Goal: Information Seeking & Learning: Learn about a topic

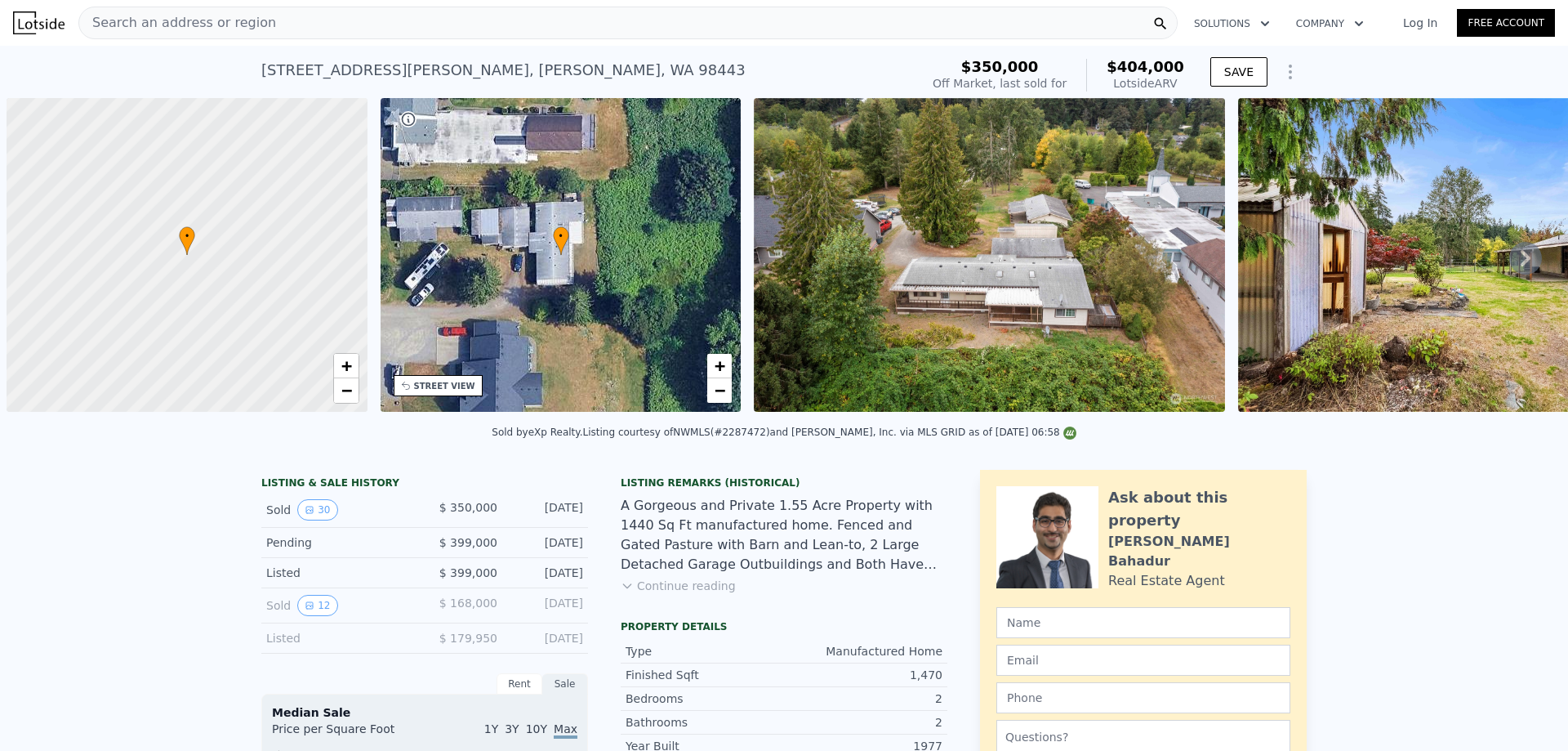
scroll to position [0, 7]
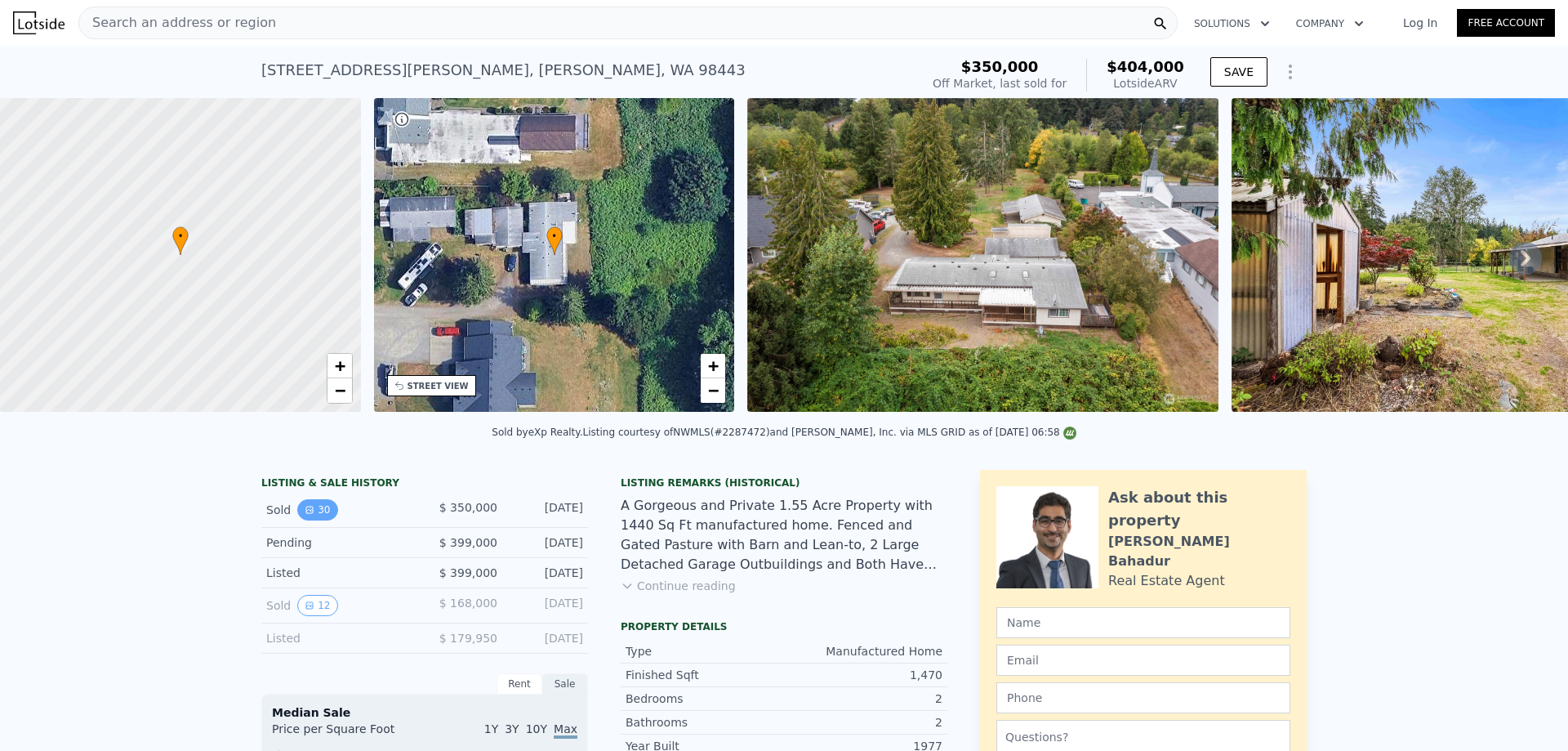
click at [306, 515] on icon "View historical data" at bounding box center [310, 510] width 10 height 10
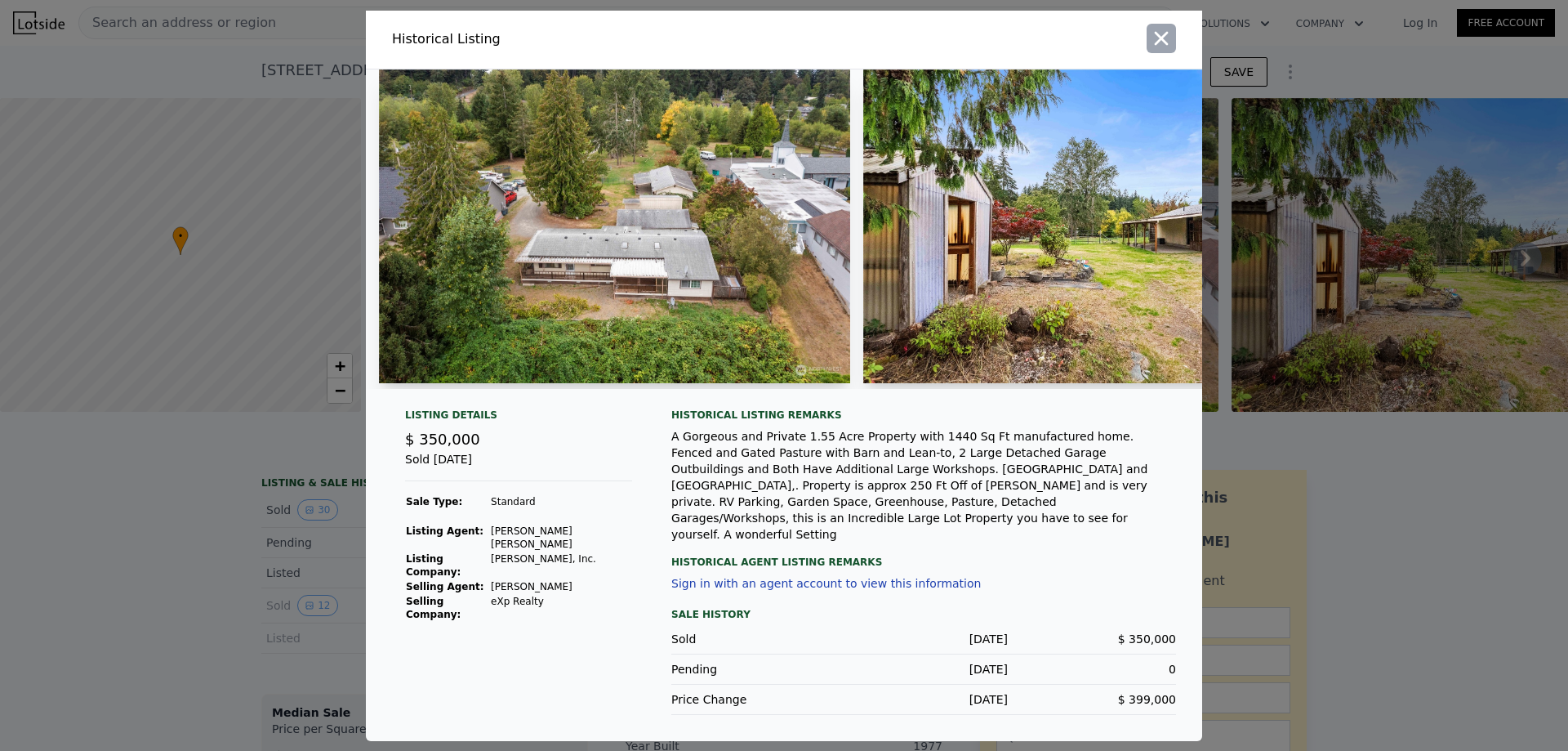
click at [1153, 48] on icon "button" at bounding box center [1161, 38] width 23 height 23
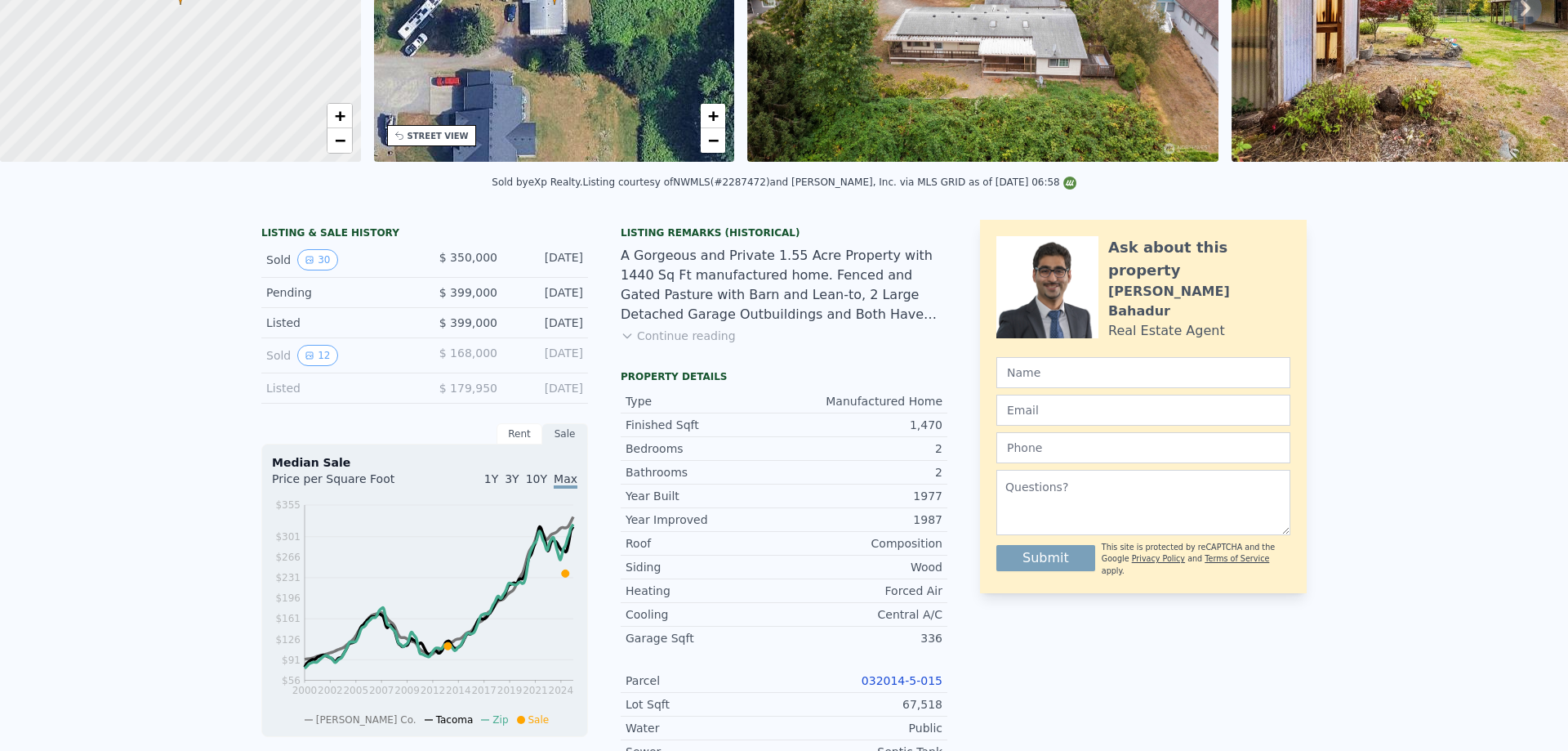
scroll to position [0, 0]
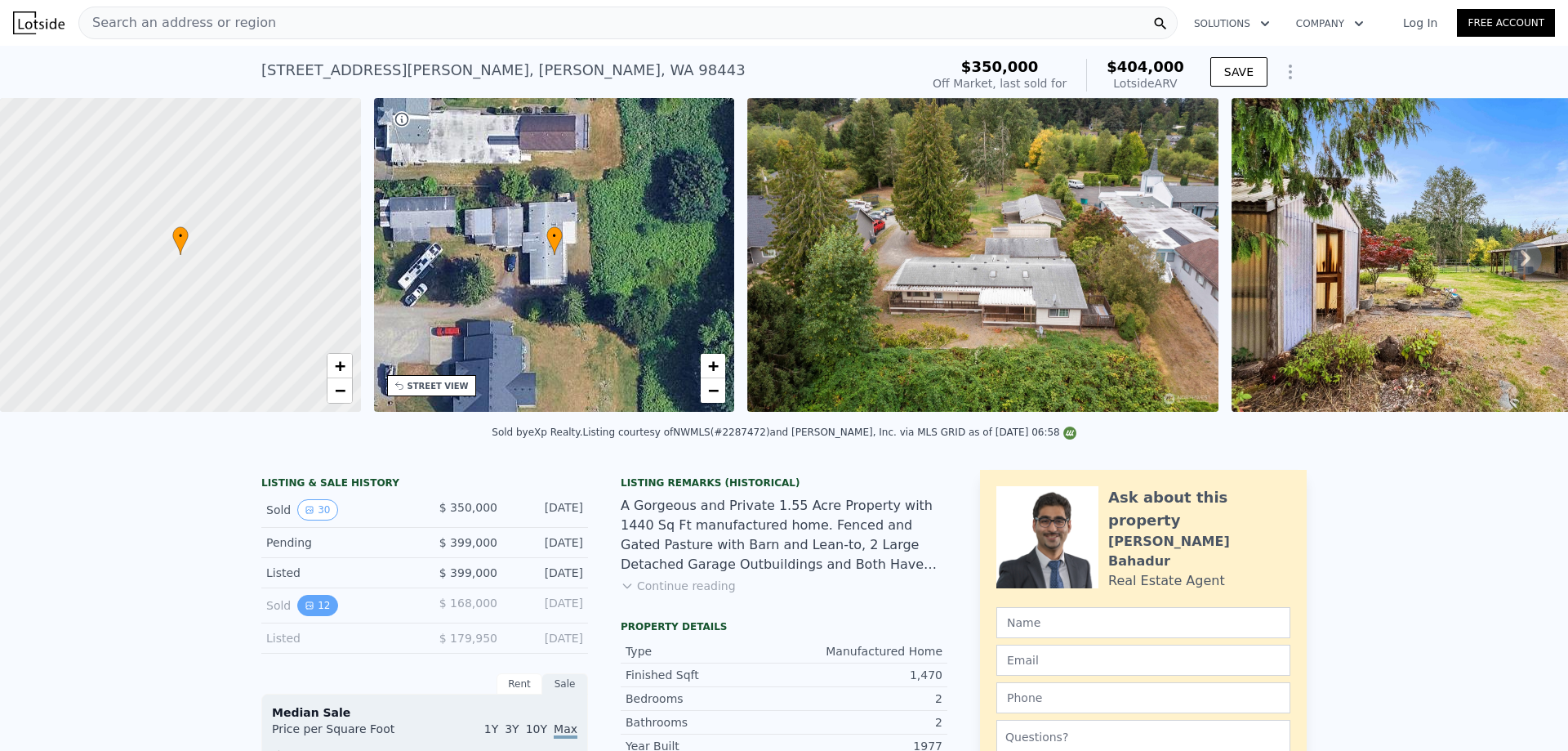
click at [304, 610] on icon "View historical data" at bounding box center [310, 606] width 10 height 10
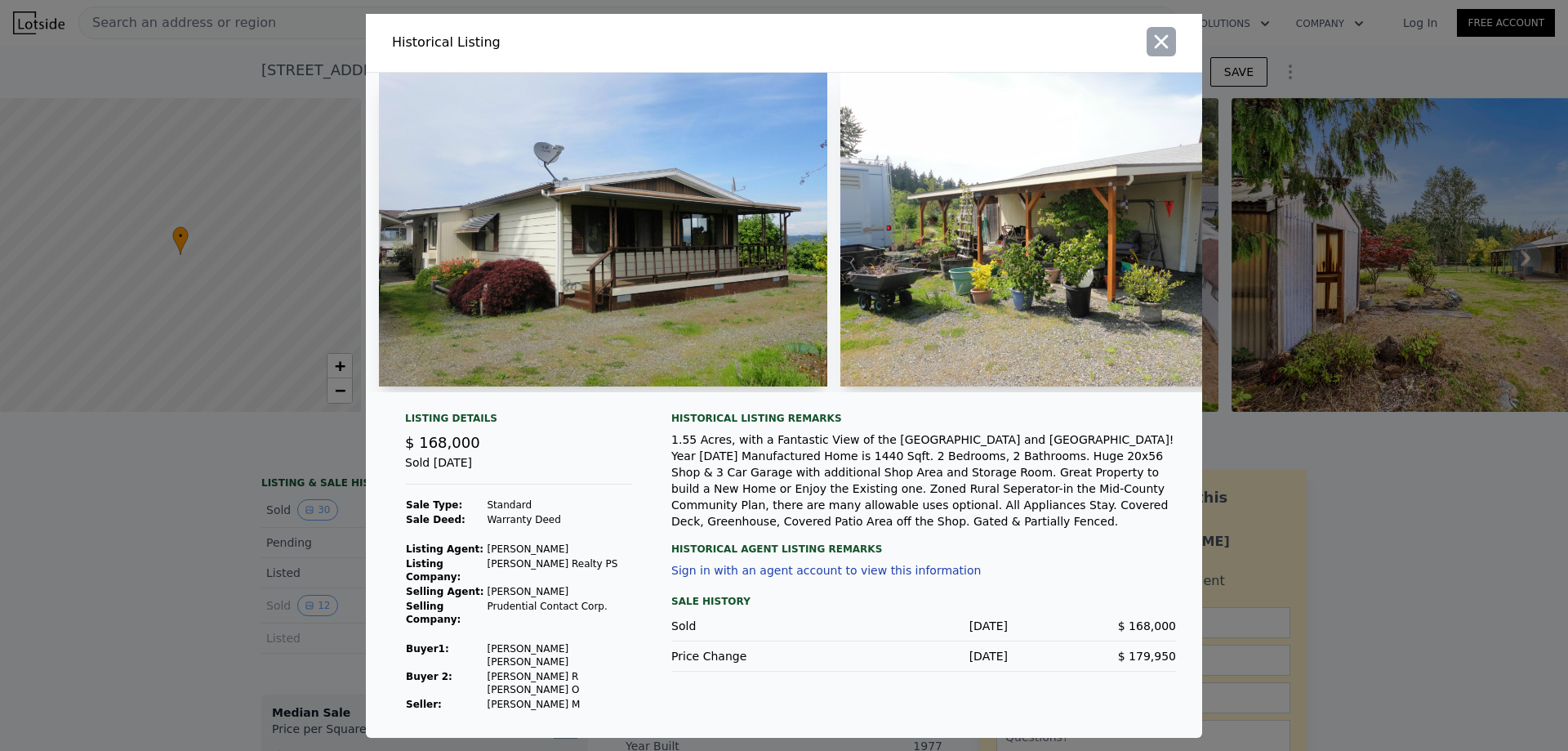
click at [1166, 53] on icon "button" at bounding box center [1161, 41] width 23 height 23
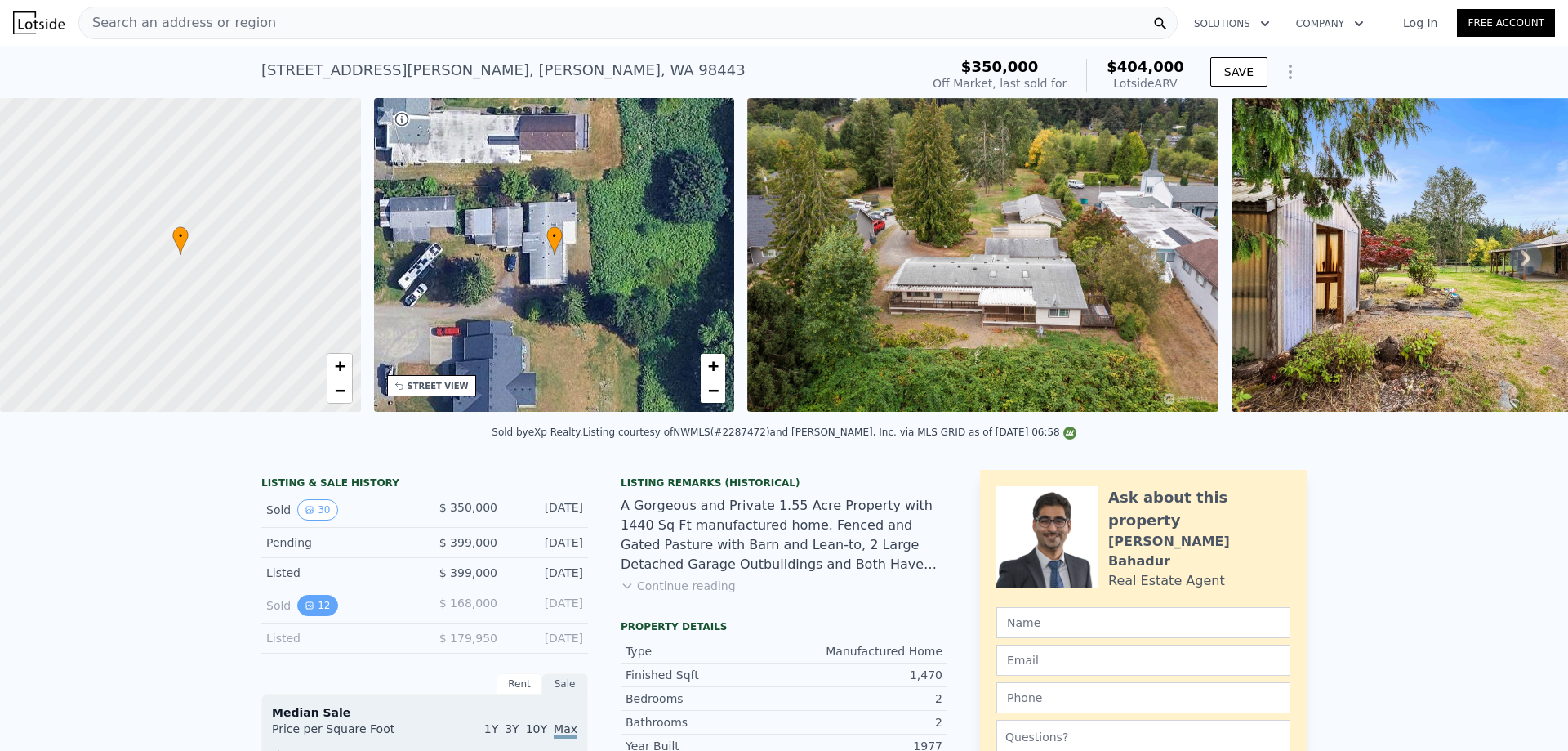
click at [304, 610] on icon "View historical data" at bounding box center [310, 606] width 10 height 10
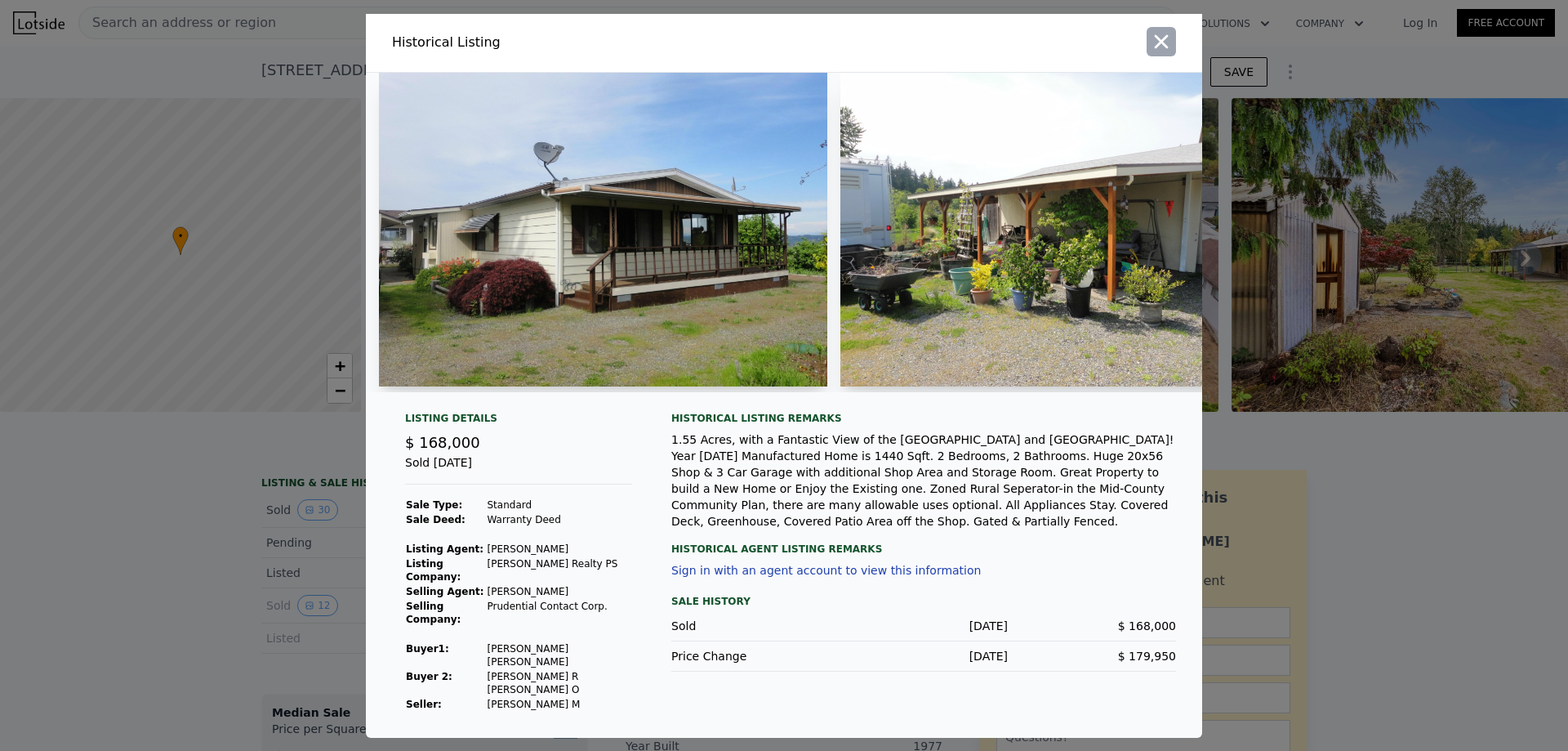
click at [1166, 48] on icon "button" at bounding box center [1161, 41] width 13 height 14
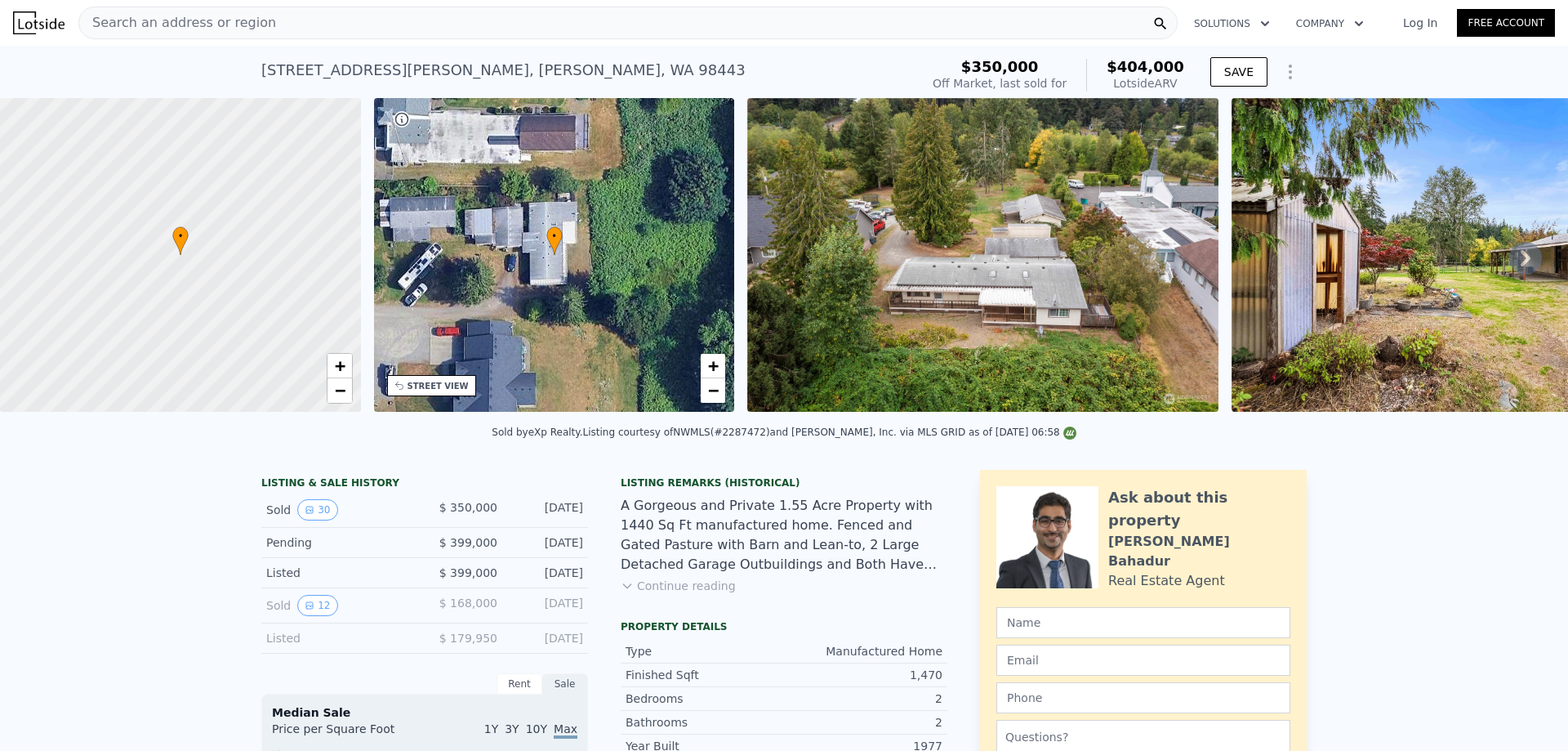
click at [461, 22] on div "Search an address or region" at bounding box center [628, 23] width 1099 height 33
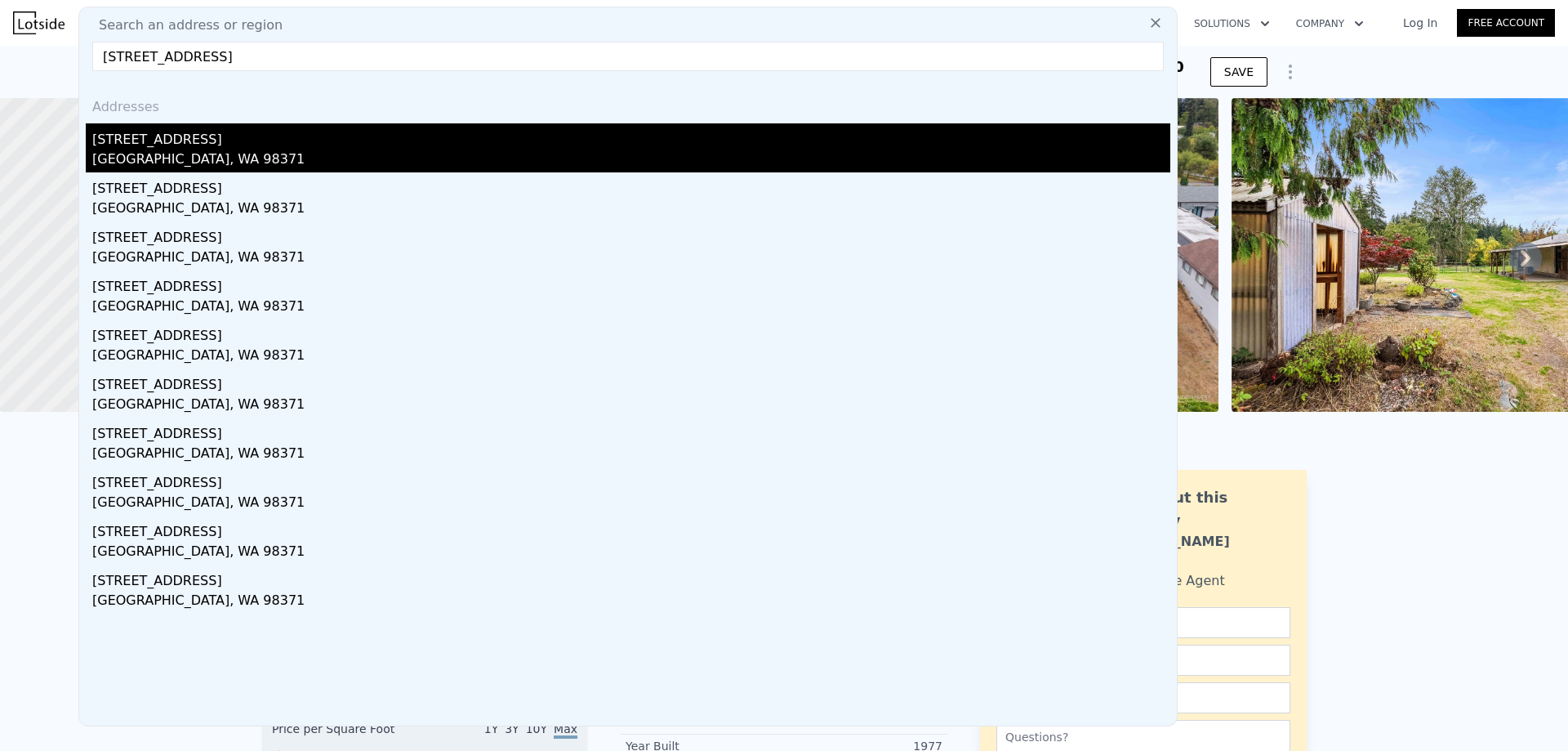
type input "[STREET_ADDRESS]"
click at [164, 135] on div "[STREET_ADDRESS]" at bounding box center [631, 136] width 1078 height 26
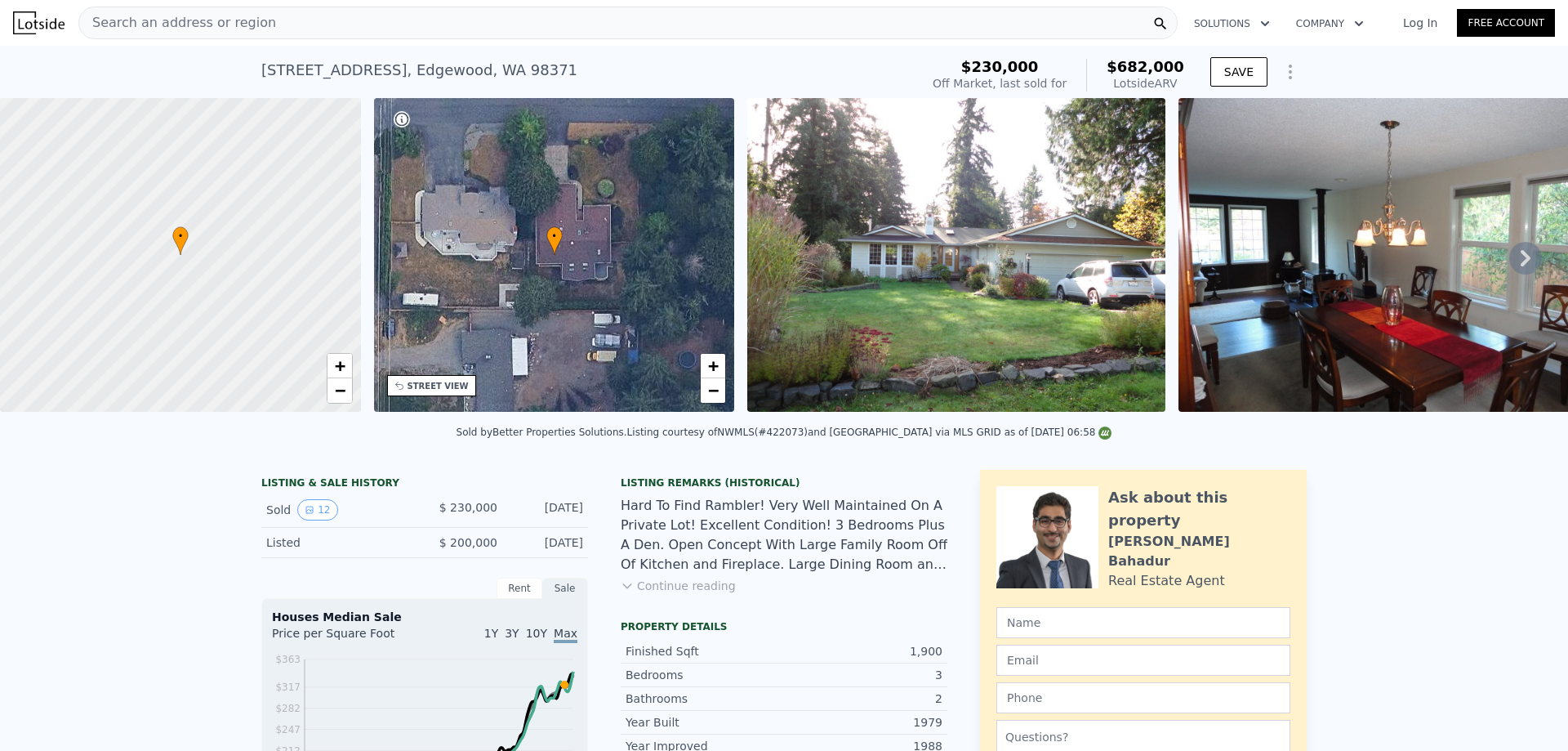
click at [394, 19] on div "Search an address or region" at bounding box center [628, 23] width 1099 height 33
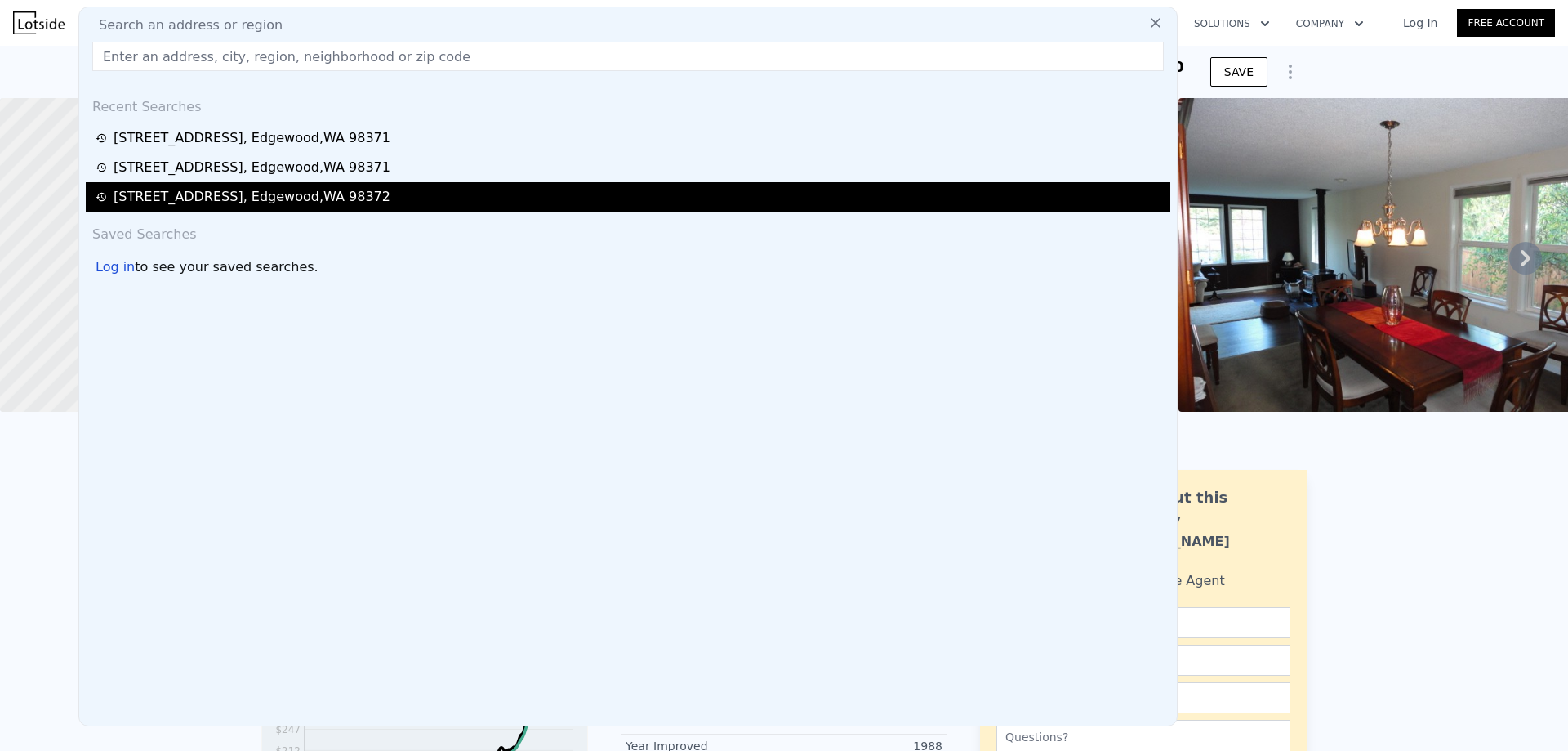
click at [277, 188] on div "[STREET_ADDRESS]" at bounding box center [252, 197] width 277 height 19
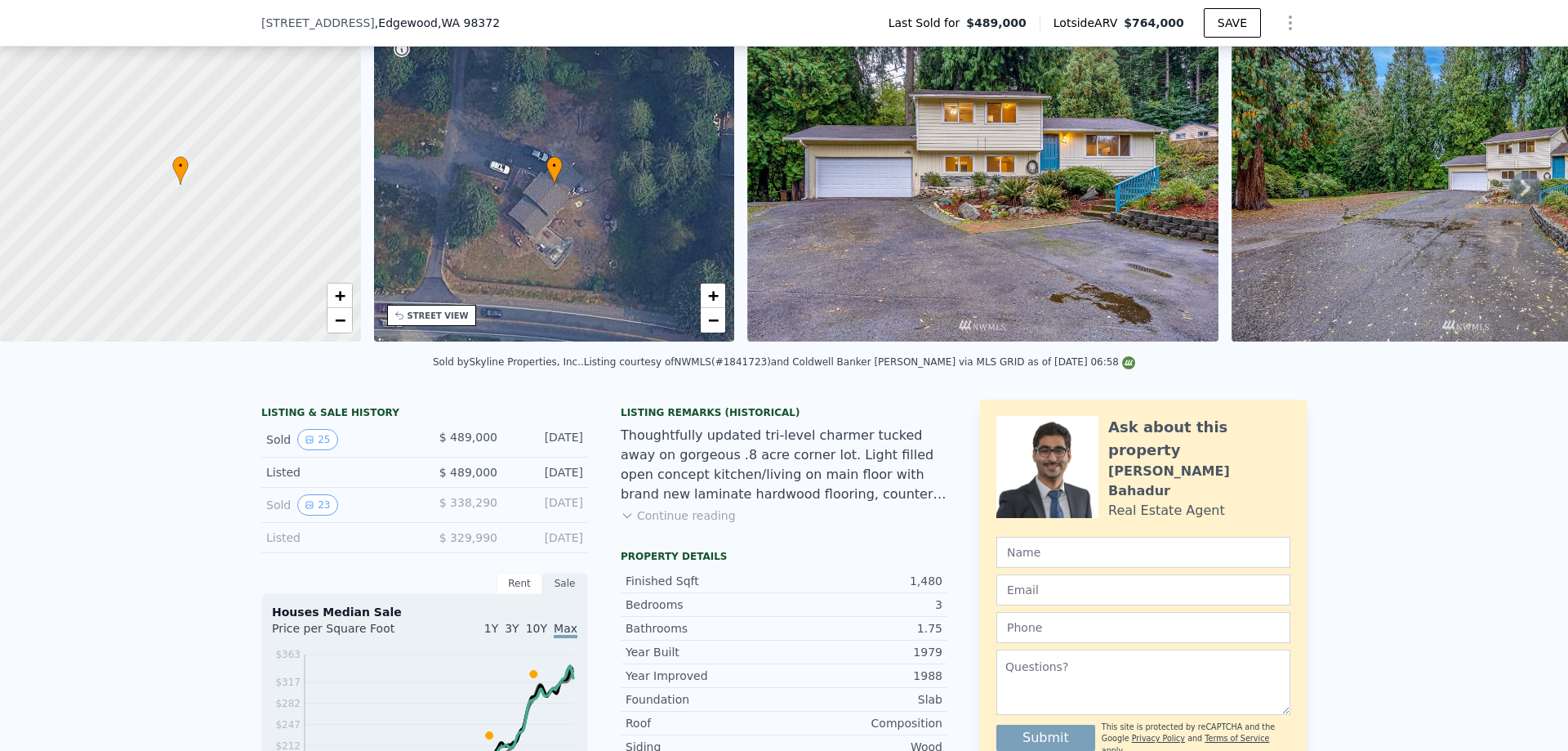
scroll to position [131, 0]
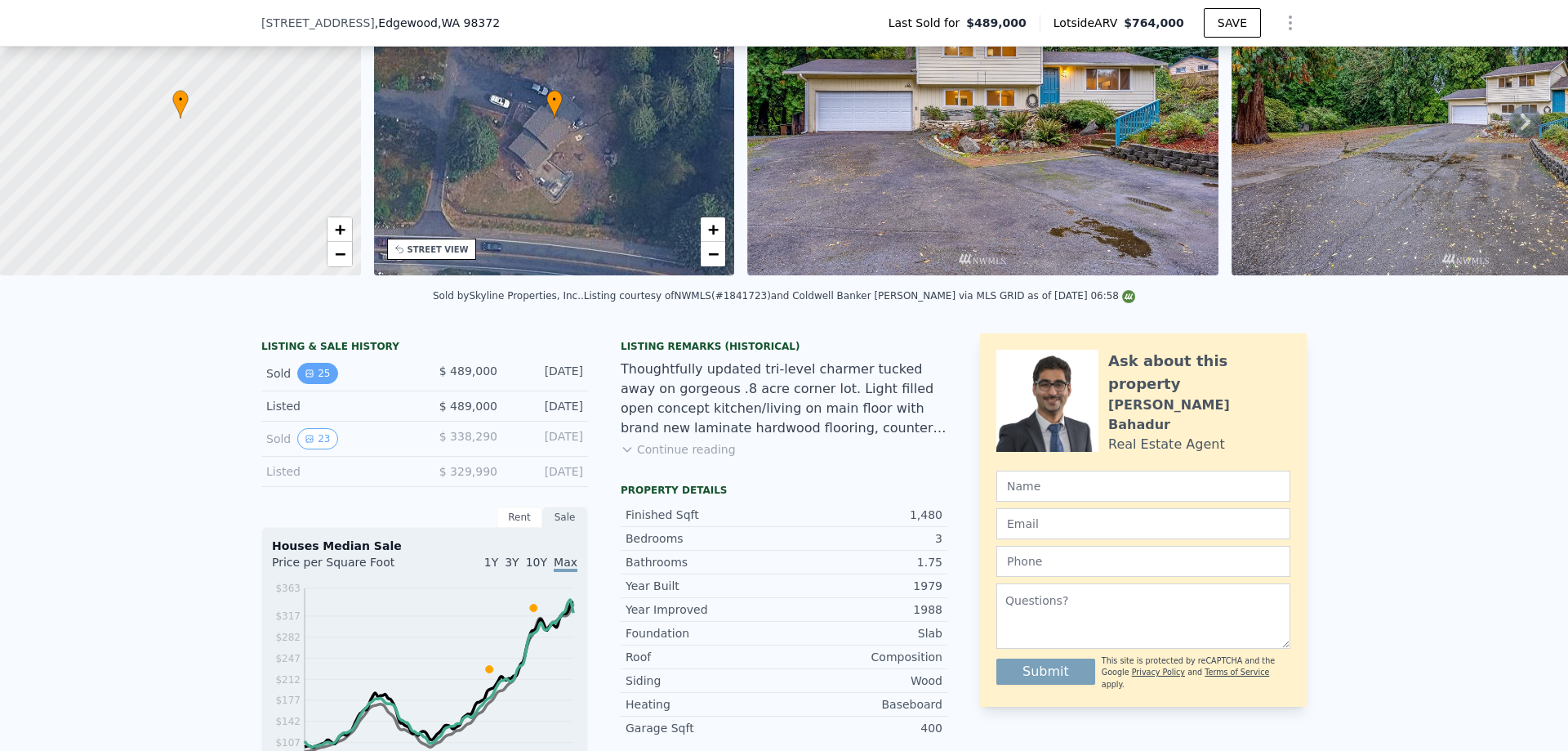
click at [318, 381] on button "25" at bounding box center [316, 373] width 40 height 21
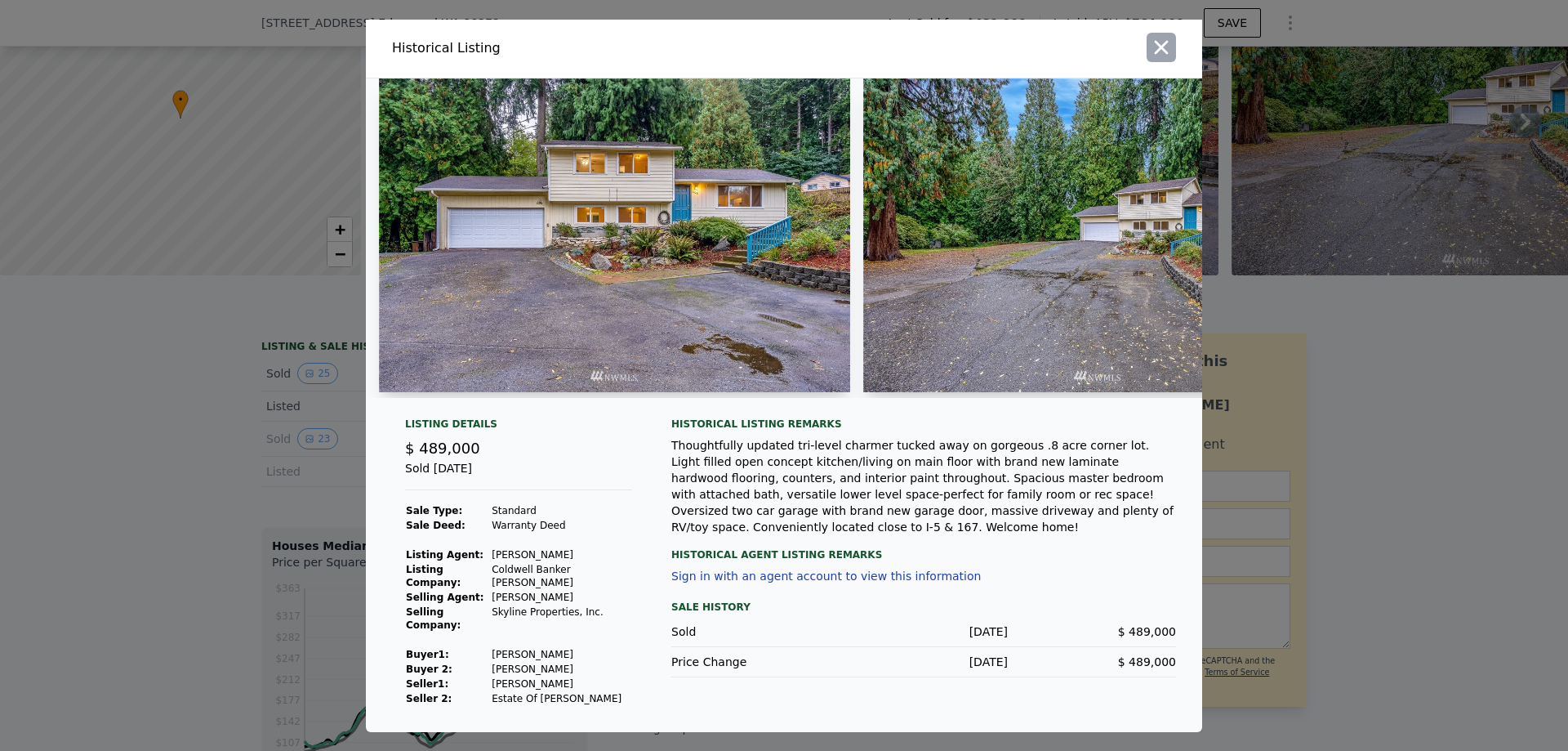
click at [1169, 58] on icon "button" at bounding box center [1161, 47] width 23 height 23
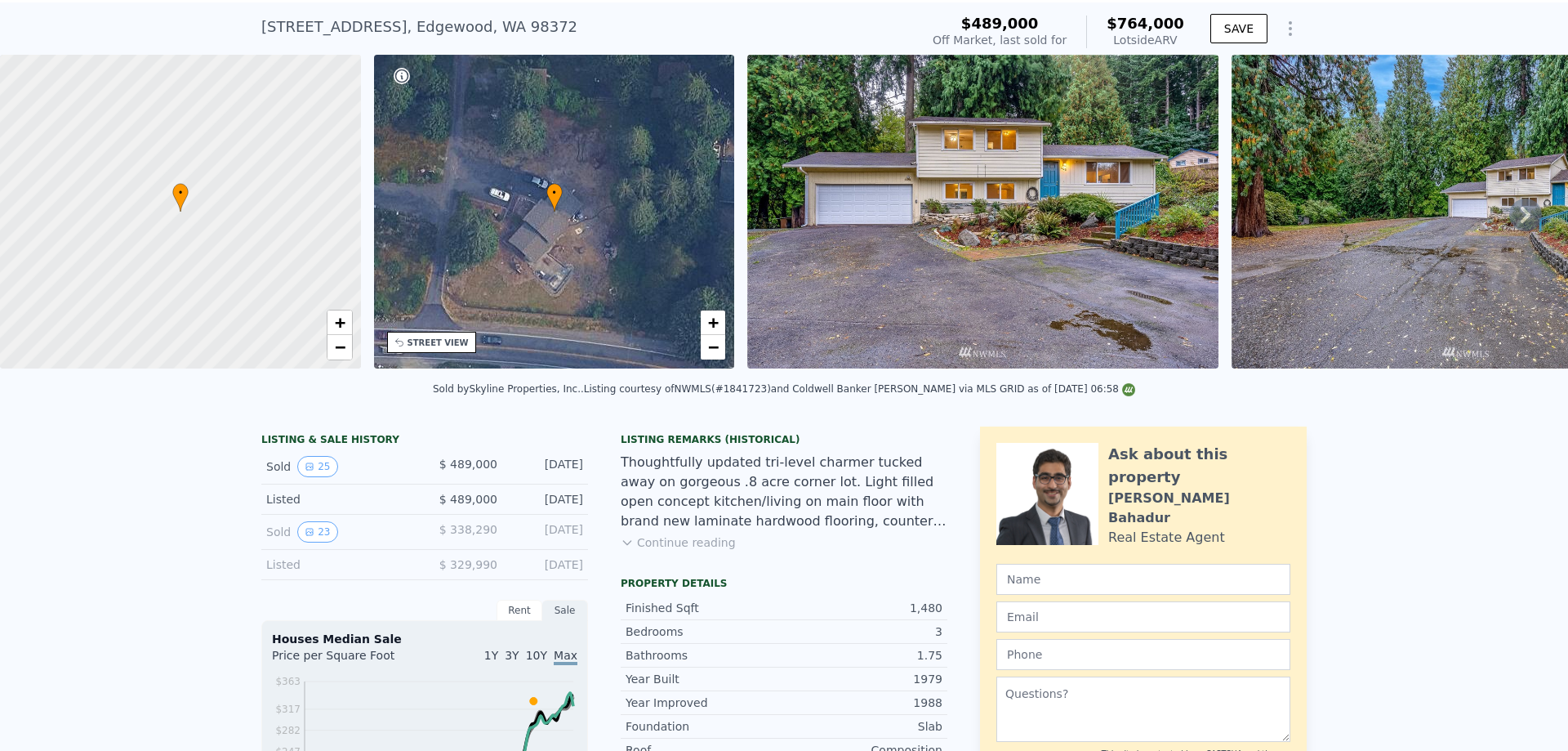
scroll to position [6, 0]
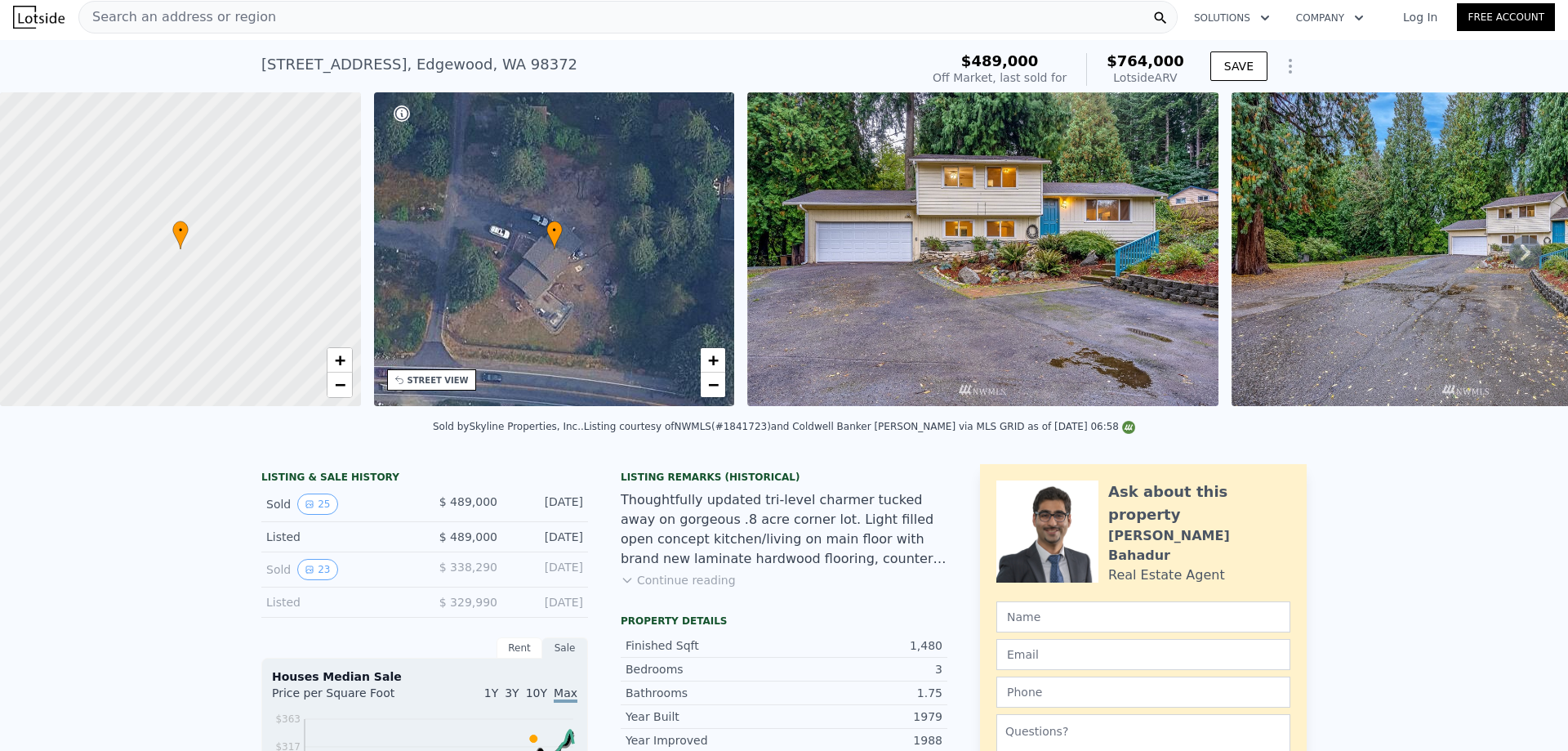
click at [893, 184] on img at bounding box center [983, 249] width 471 height 314
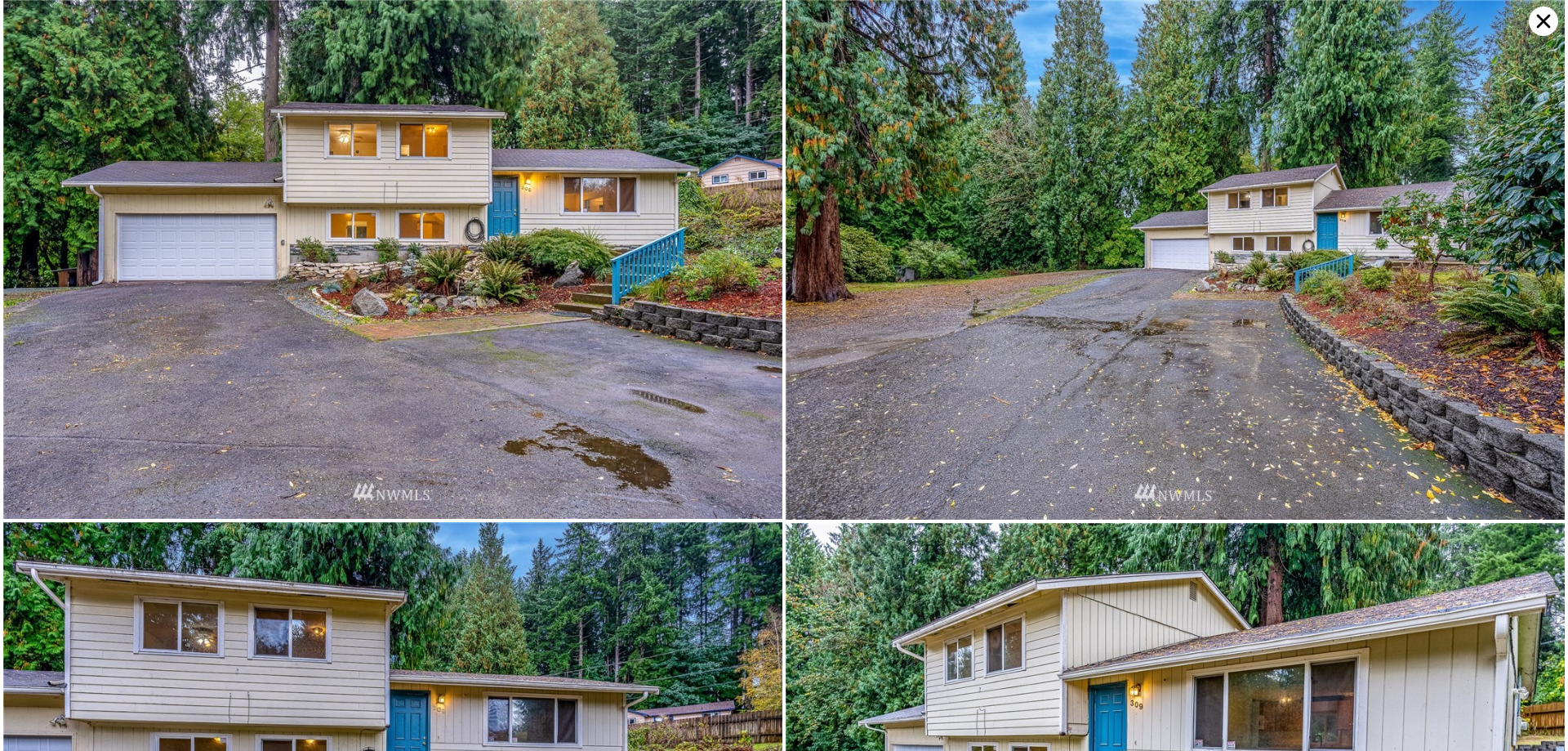
click at [450, 320] on img at bounding box center [393, 259] width 779 height 519
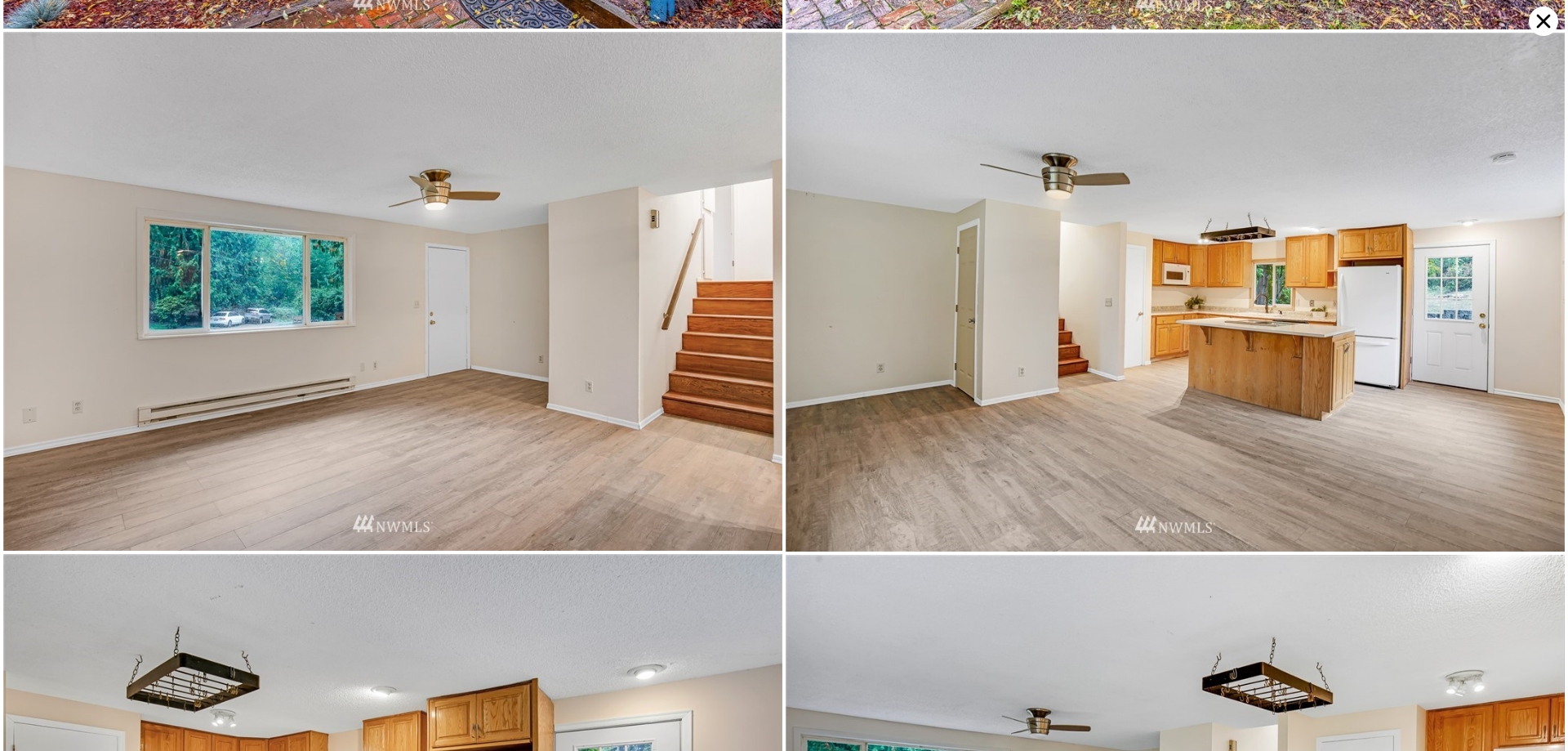
scroll to position [1036, 0]
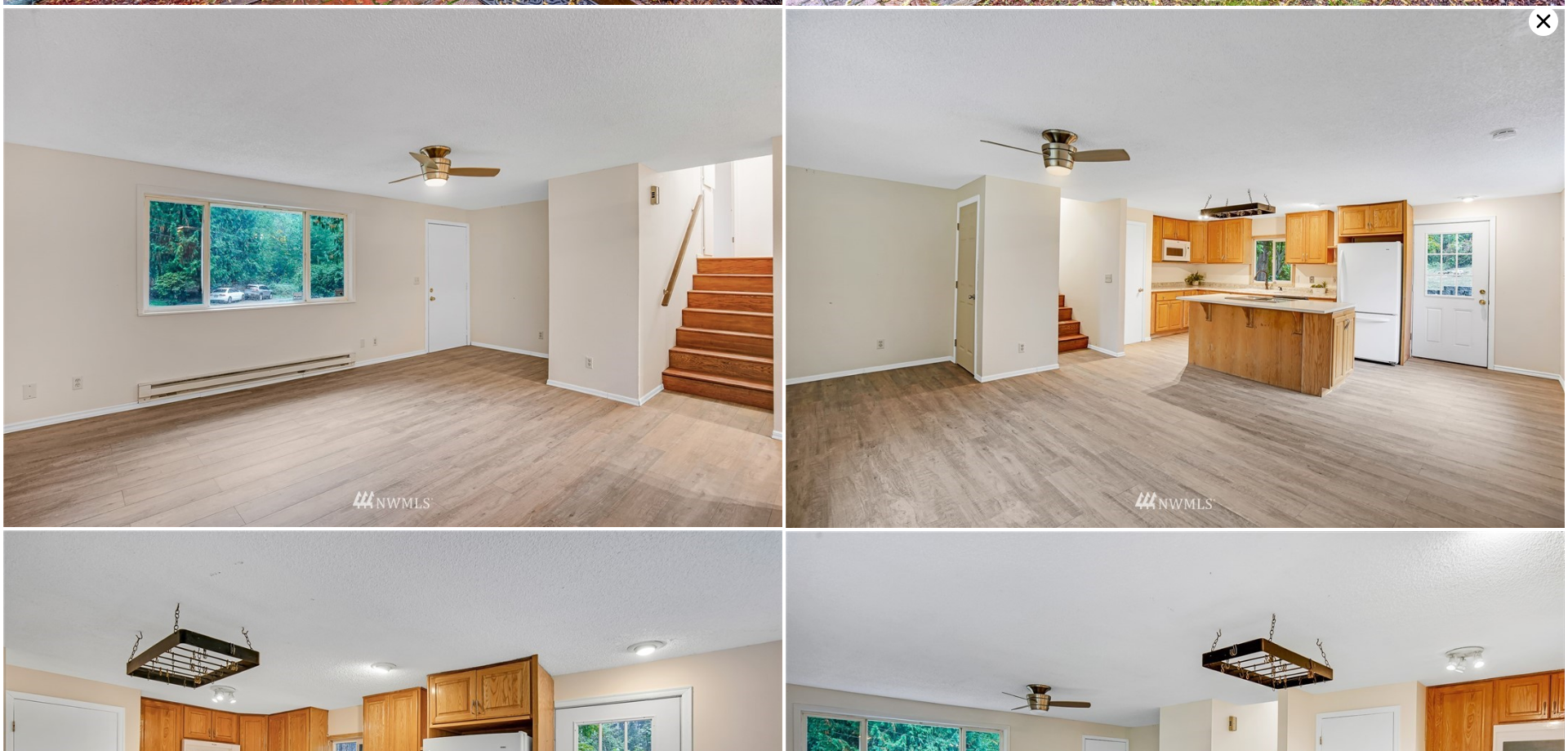
type input "5"
type input "2.75"
type input "1492"
type input "2520"
type input "7291"
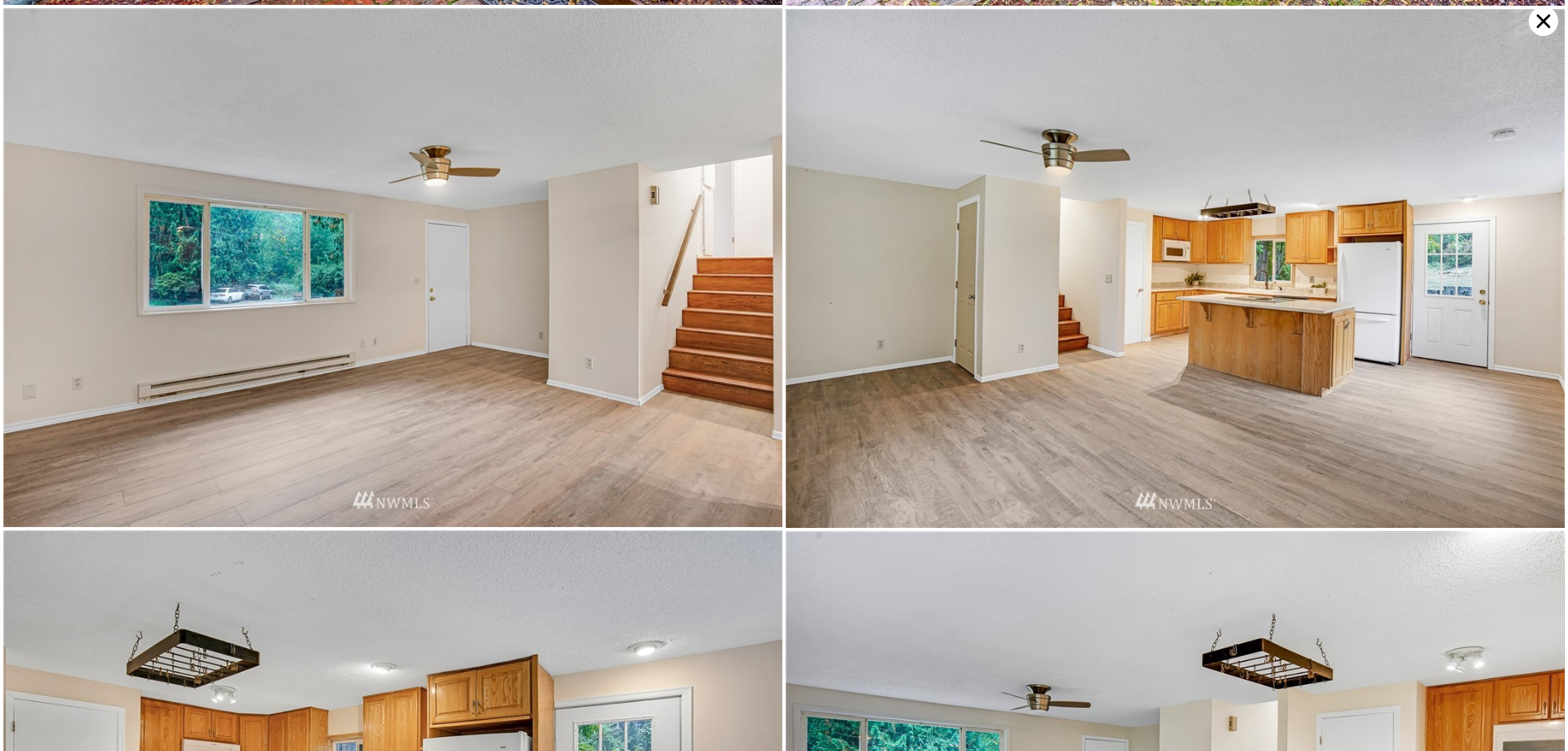
type input "19350"
type input "$ 682,000"
type input "$ 384,736"
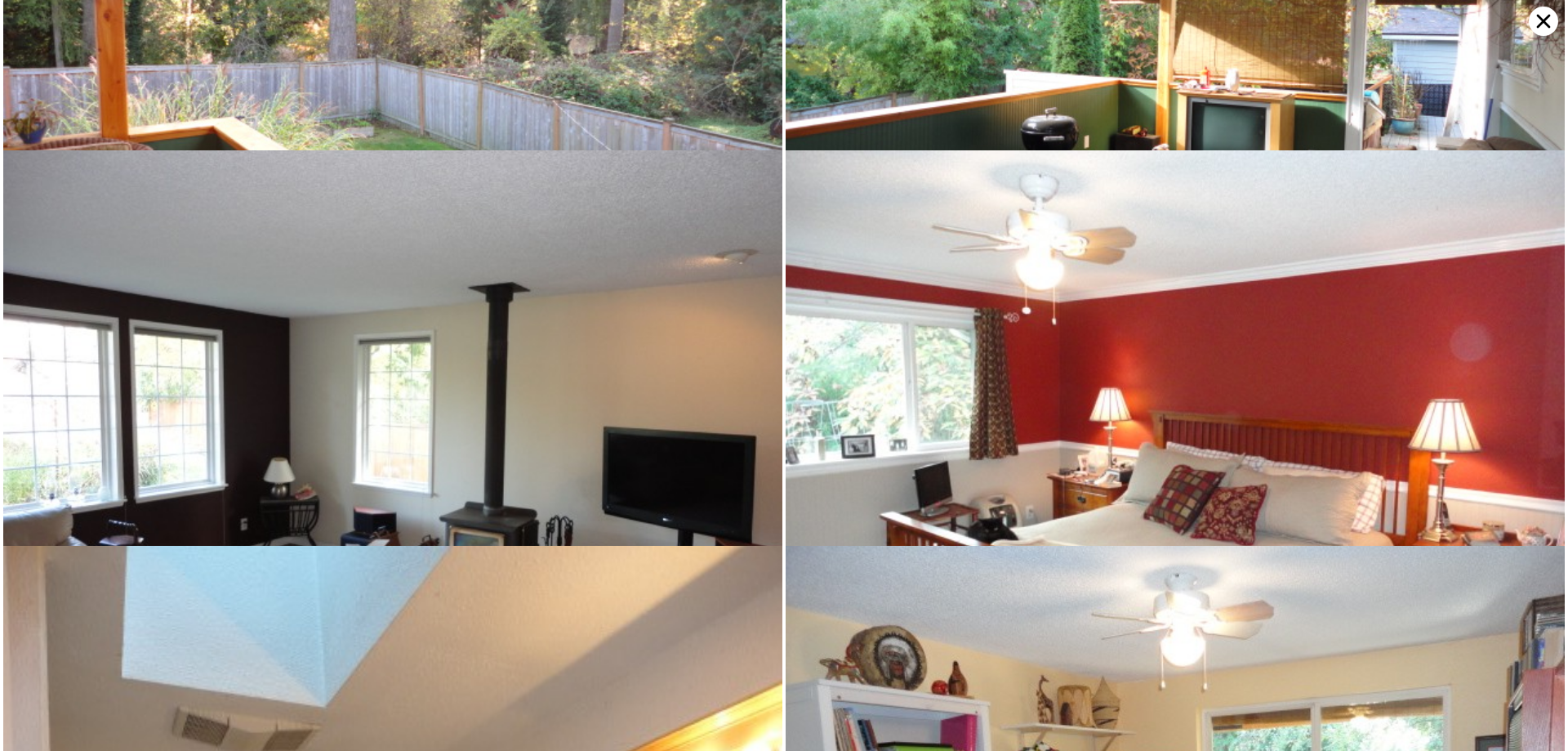
click at [1537, 18] on icon at bounding box center [1543, 21] width 30 height 30
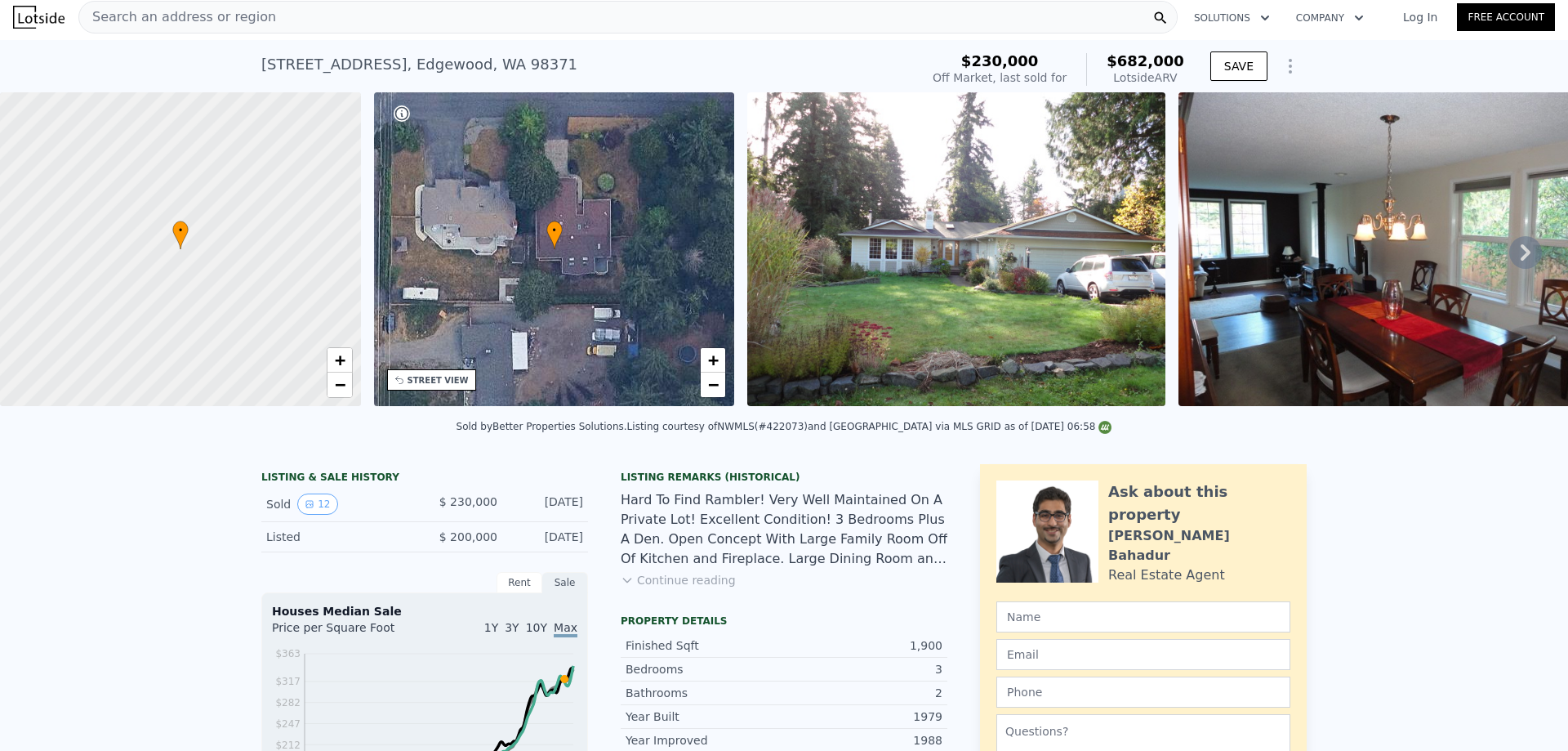
type input "4"
type input "3"
type input "1182"
type input "2062"
type input "20037"
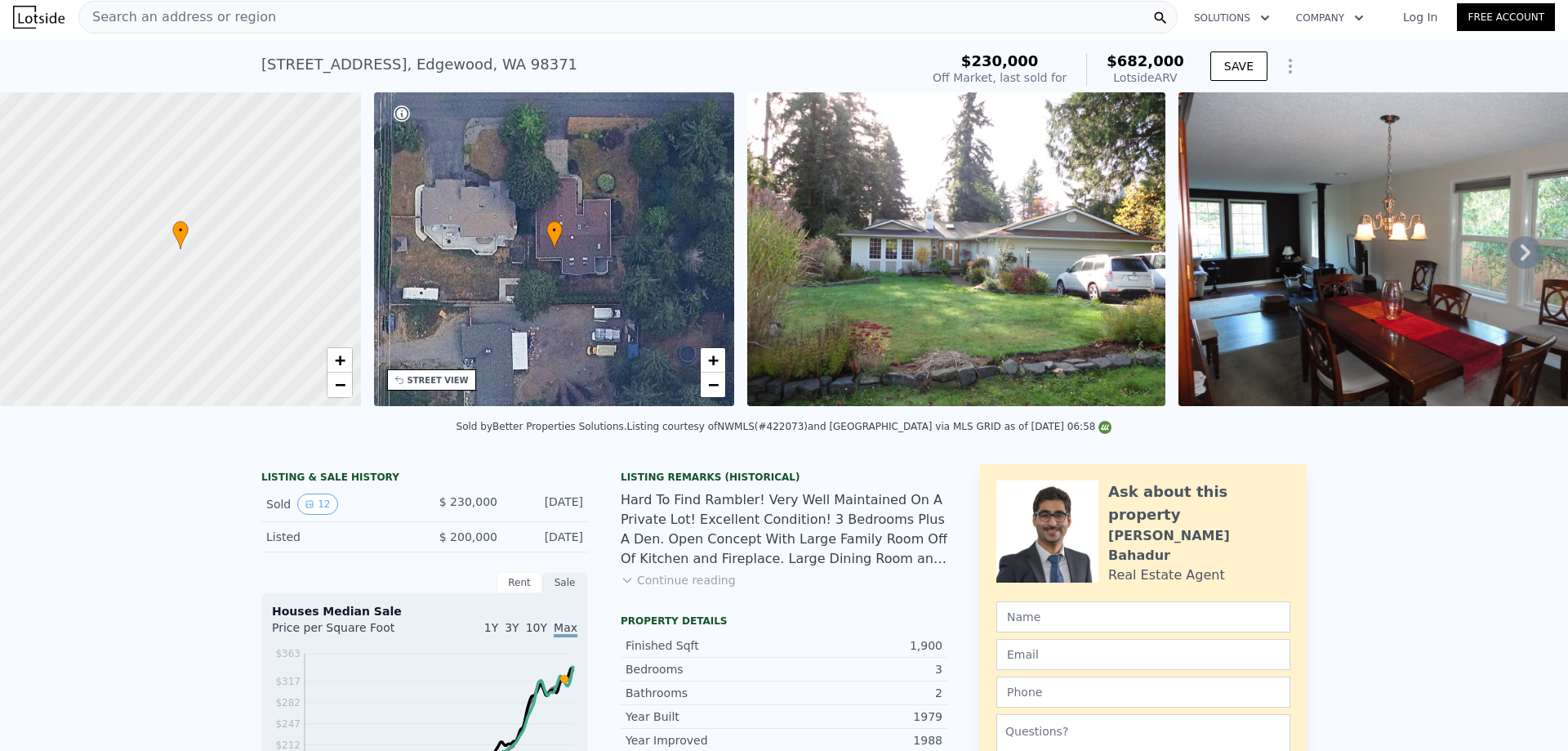
type input "44431"
type input "$ 764,000"
type input "$ 186,350"
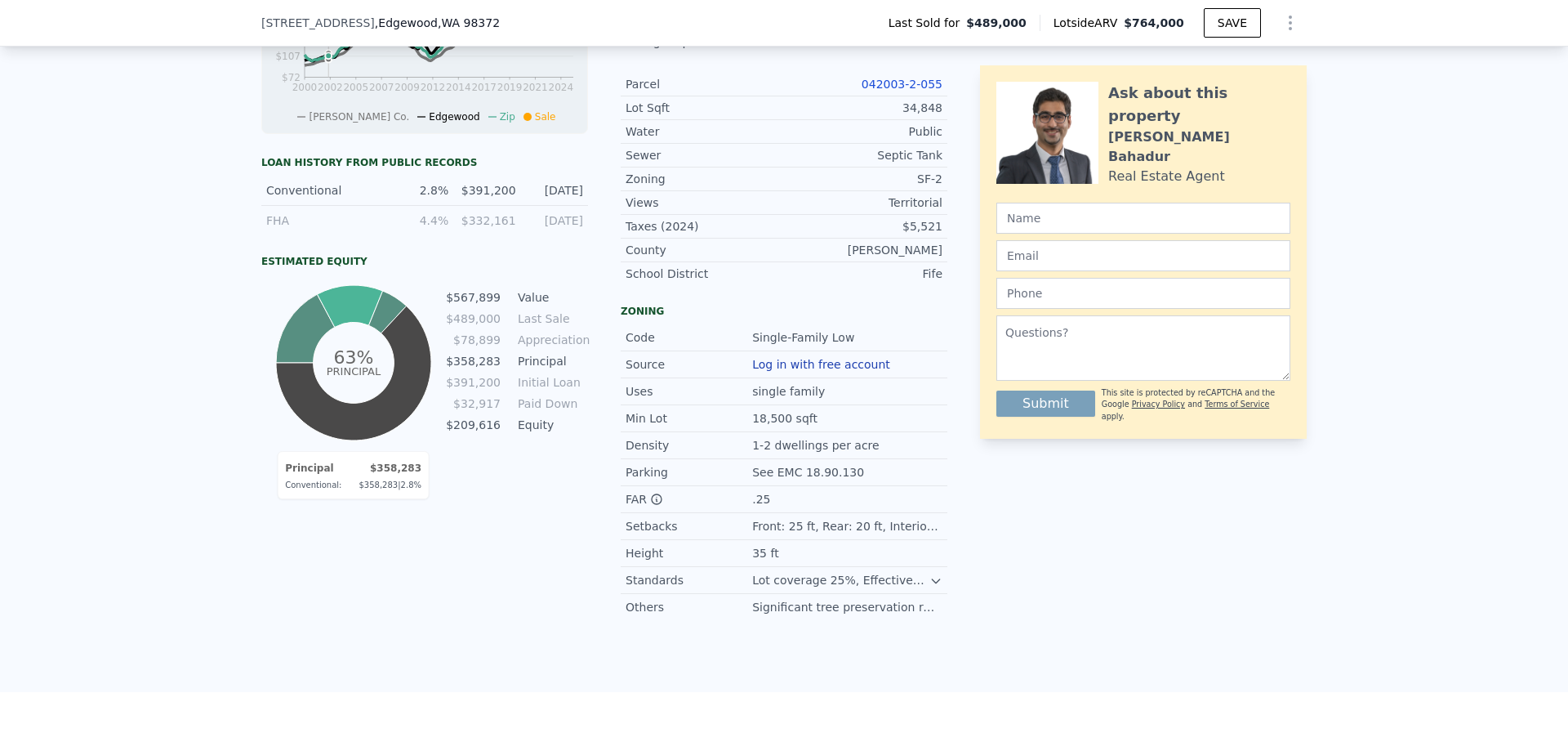
scroll to position [137, 0]
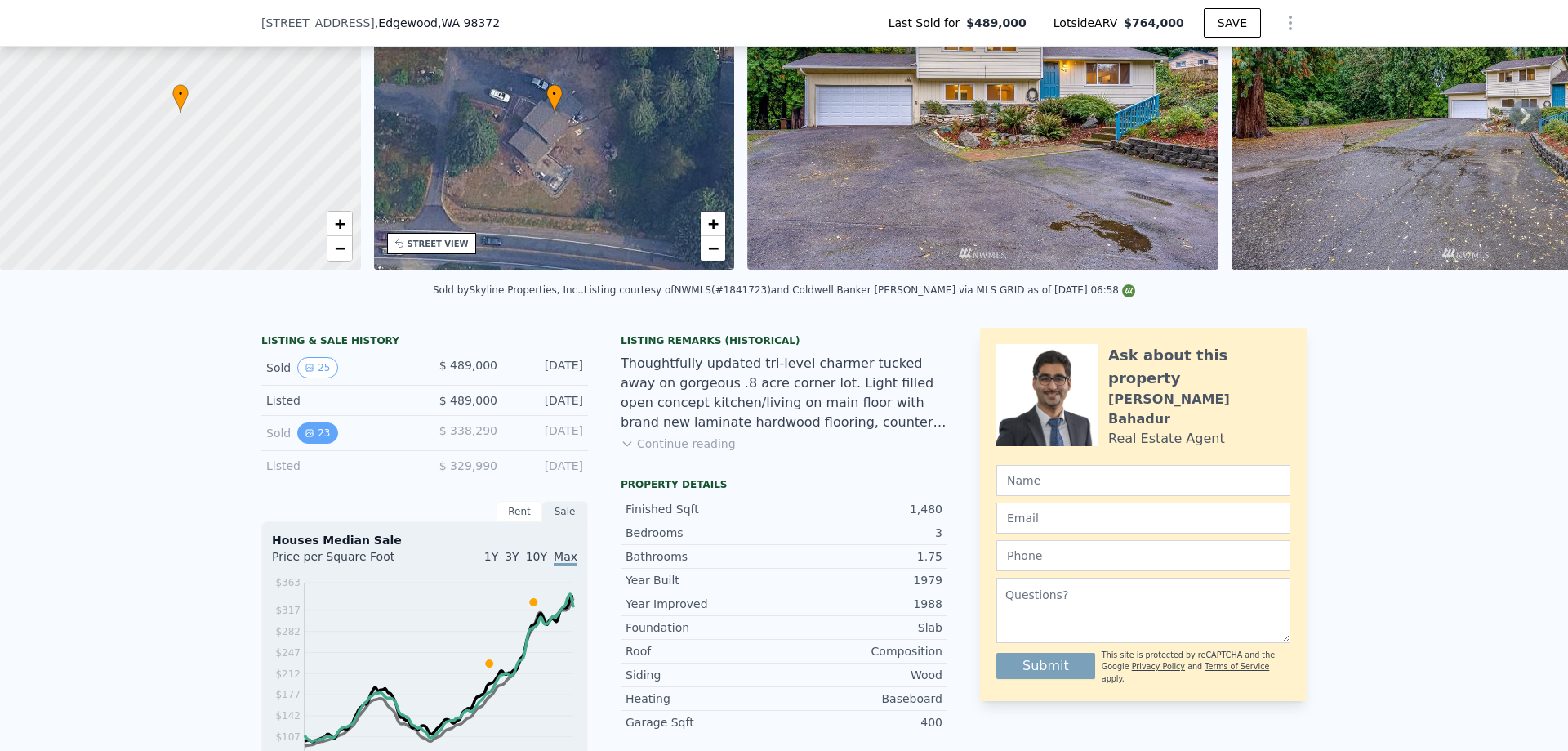
click at [321, 444] on button "23" at bounding box center [316, 433] width 40 height 21
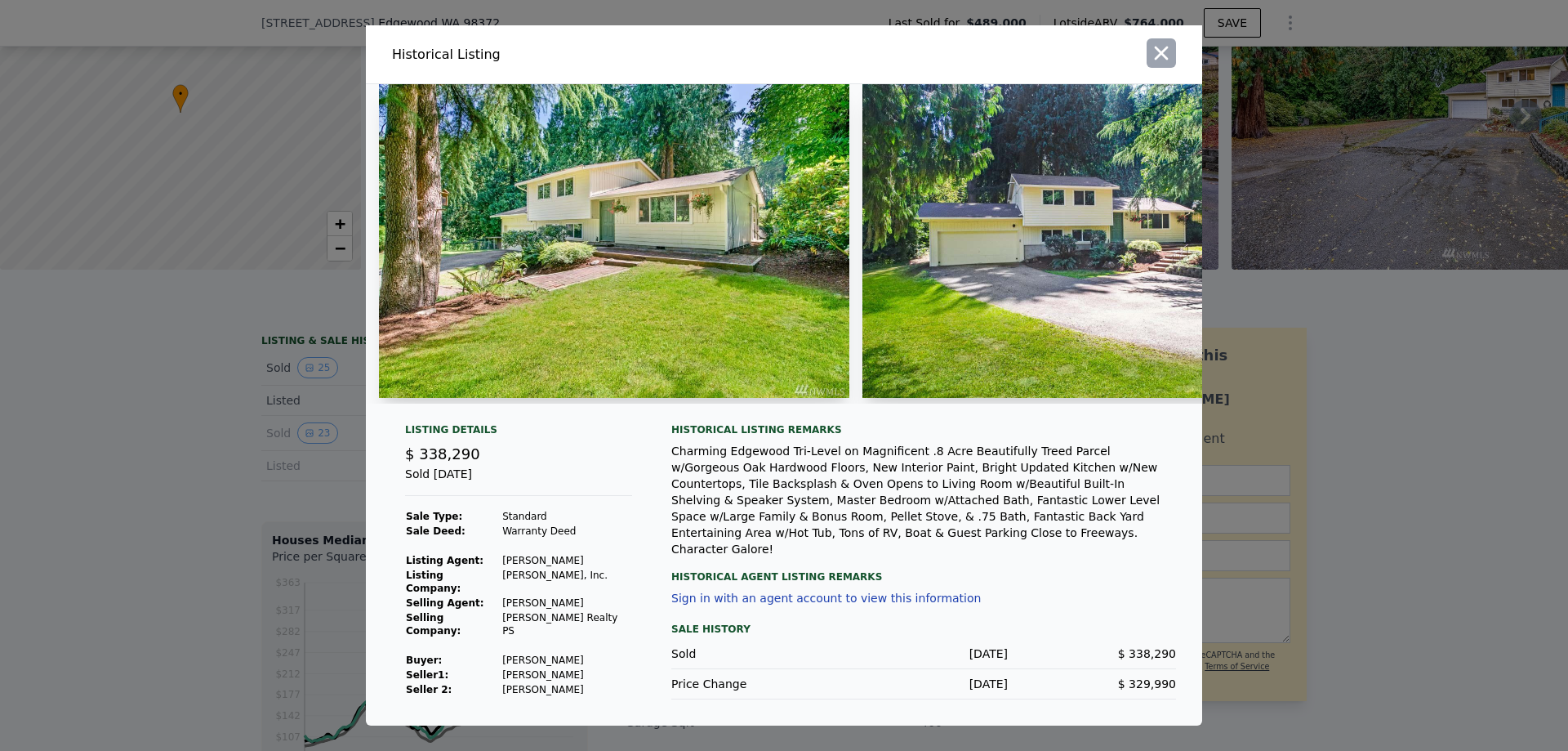
click at [1154, 55] on icon "button" at bounding box center [1161, 52] width 23 height 23
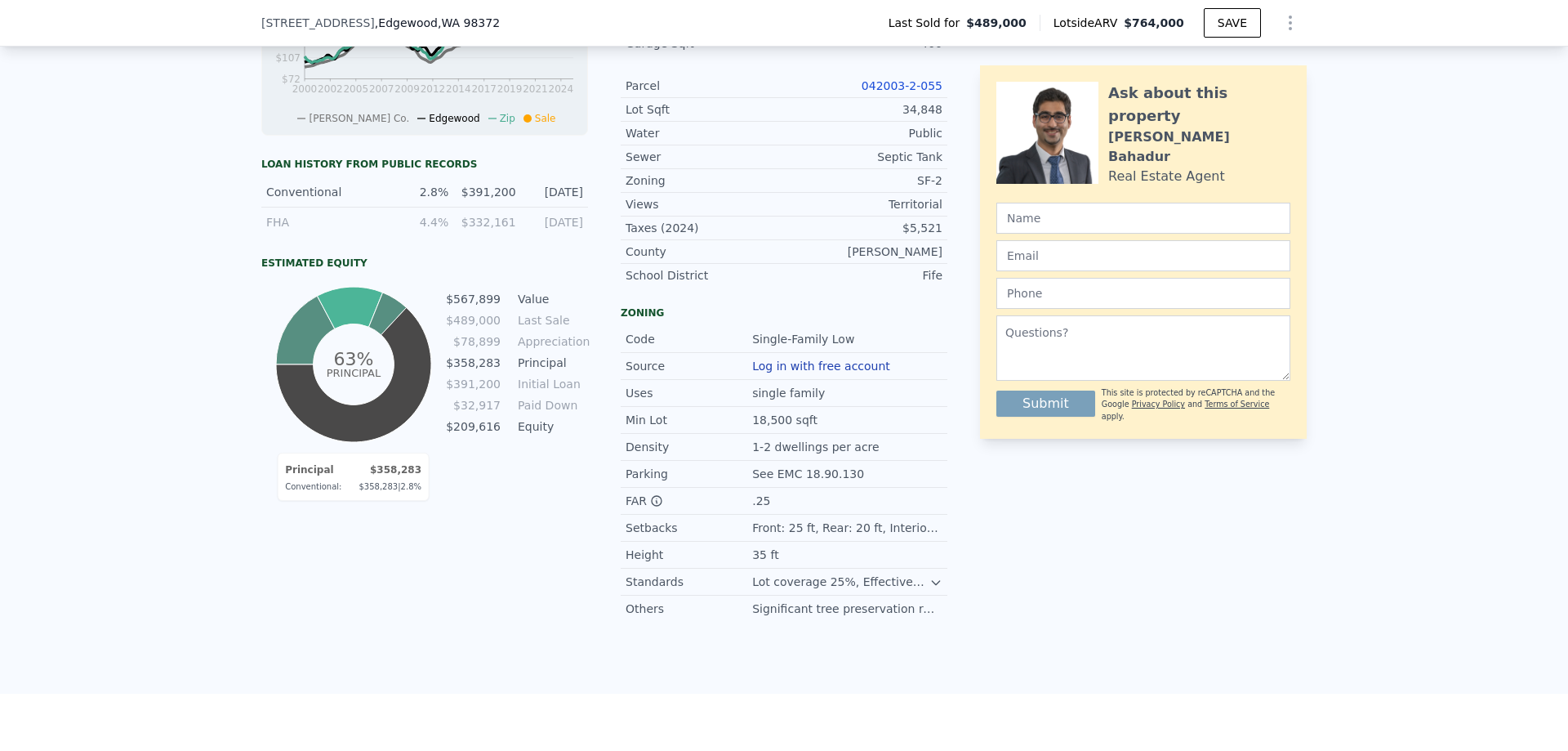
scroll to position [817, 0]
click at [929, 587] on icon at bounding box center [935, 581] width 13 height 13
drag, startPoint x: 917, startPoint y: 632, endPoint x: 735, endPoint y: 634, distance: 182.0
click at [735, 634] on div "Others Significant tree preservation required" at bounding box center [784, 623] width 326 height 26
click at [735, 631] on div "Others" at bounding box center [689, 623] width 127 height 16
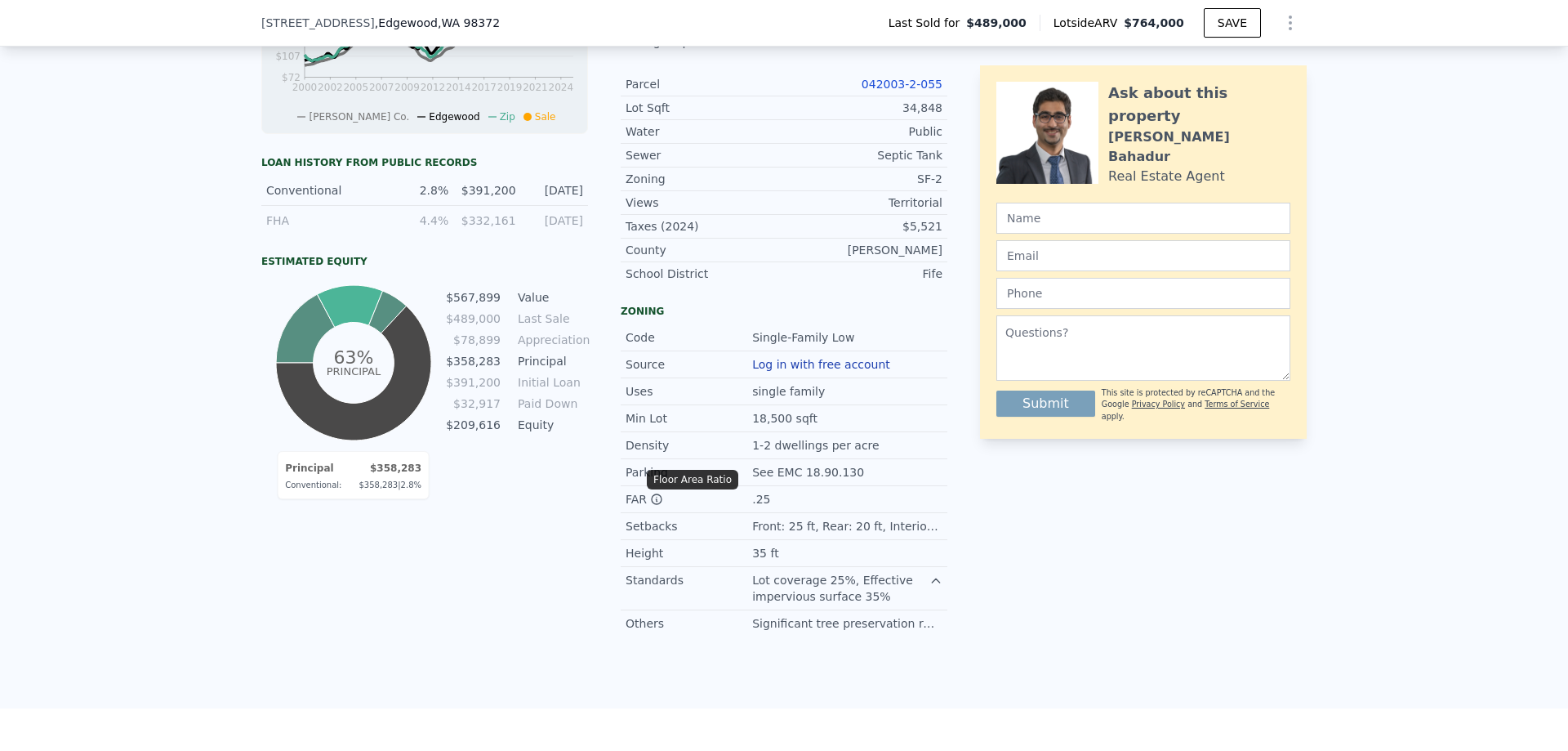
click at [652, 504] on icon at bounding box center [657, 500] width 10 height 10
click at [654, 505] on icon at bounding box center [656, 499] width 13 height 13
click at [929, 585] on div at bounding box center [935, 578] width 13 height 13
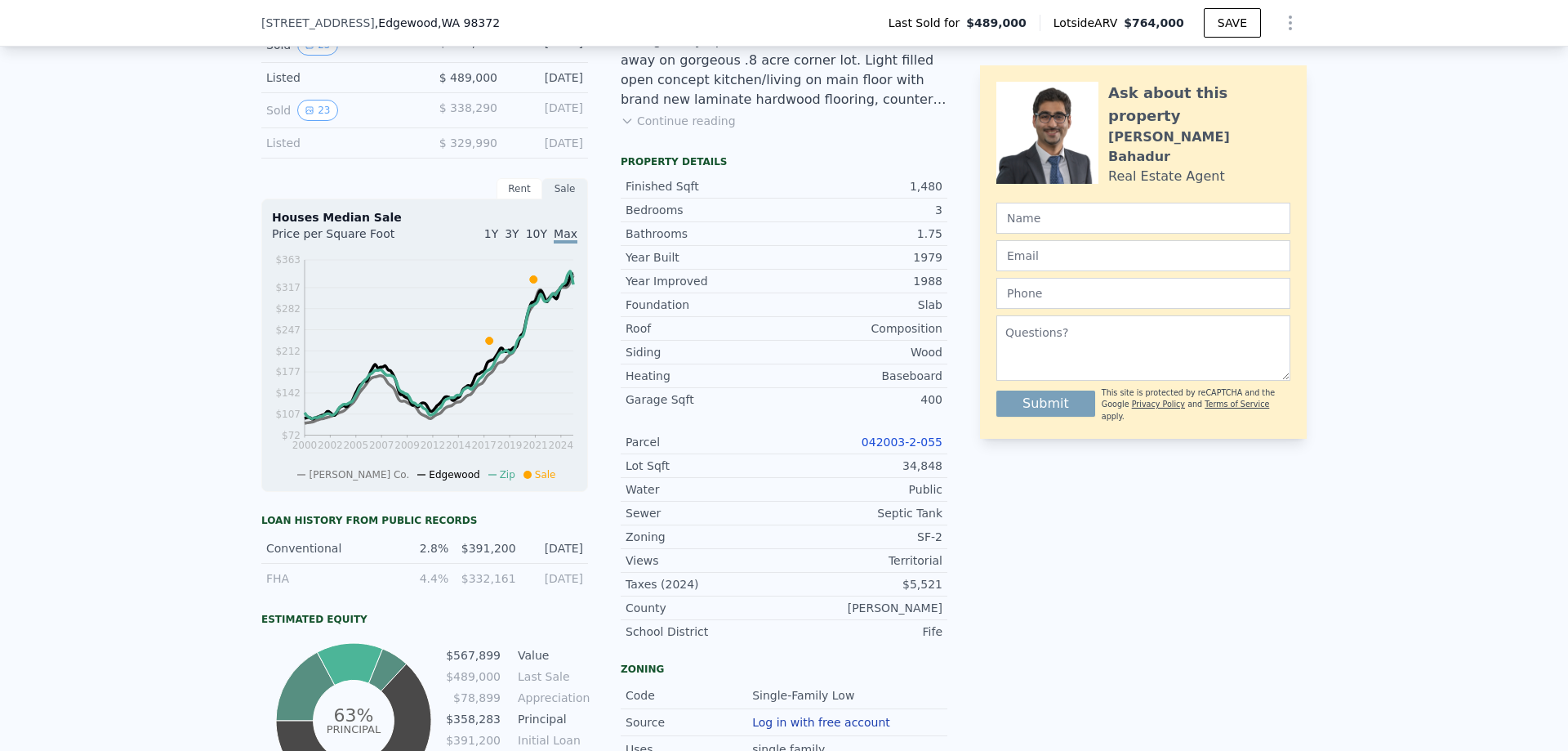
scroll to position [272, 0]
